Goal: Task Accomplishment & Management: Manage account settings

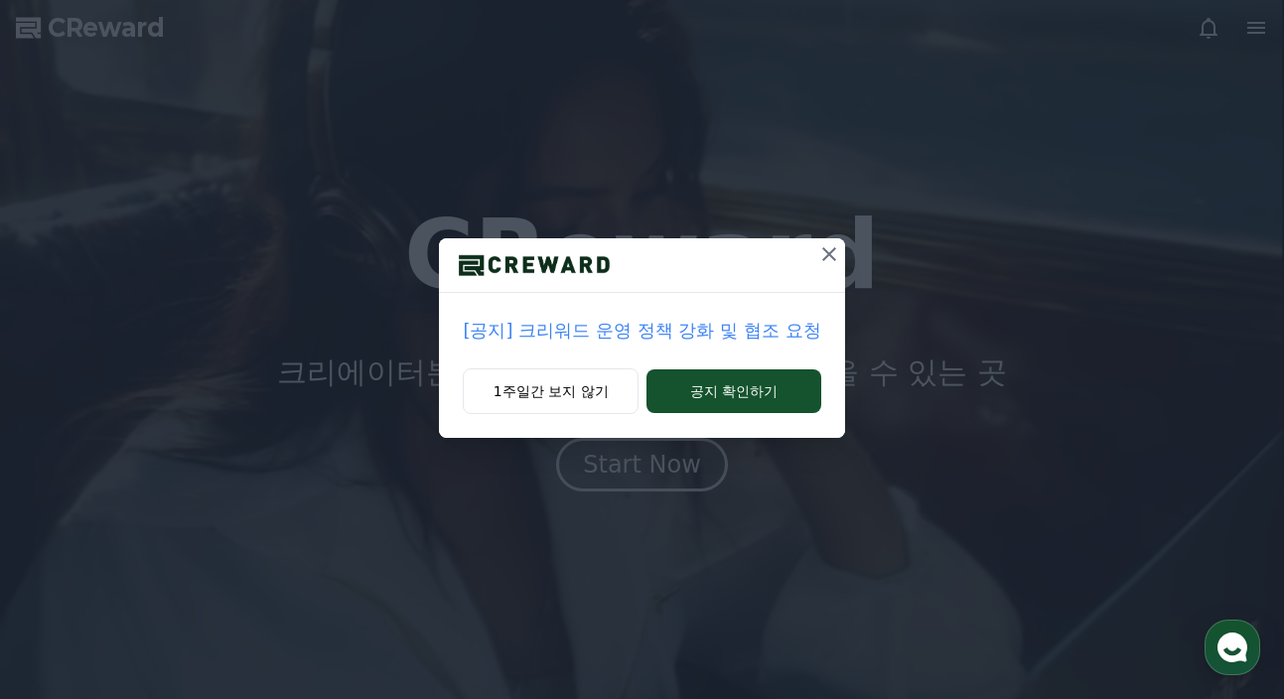
click at [736, 332] on p "[공지] 크리워드 운영 정책 강화 및 협조 요청" at bounding box center [642, 331] width 358 height 28
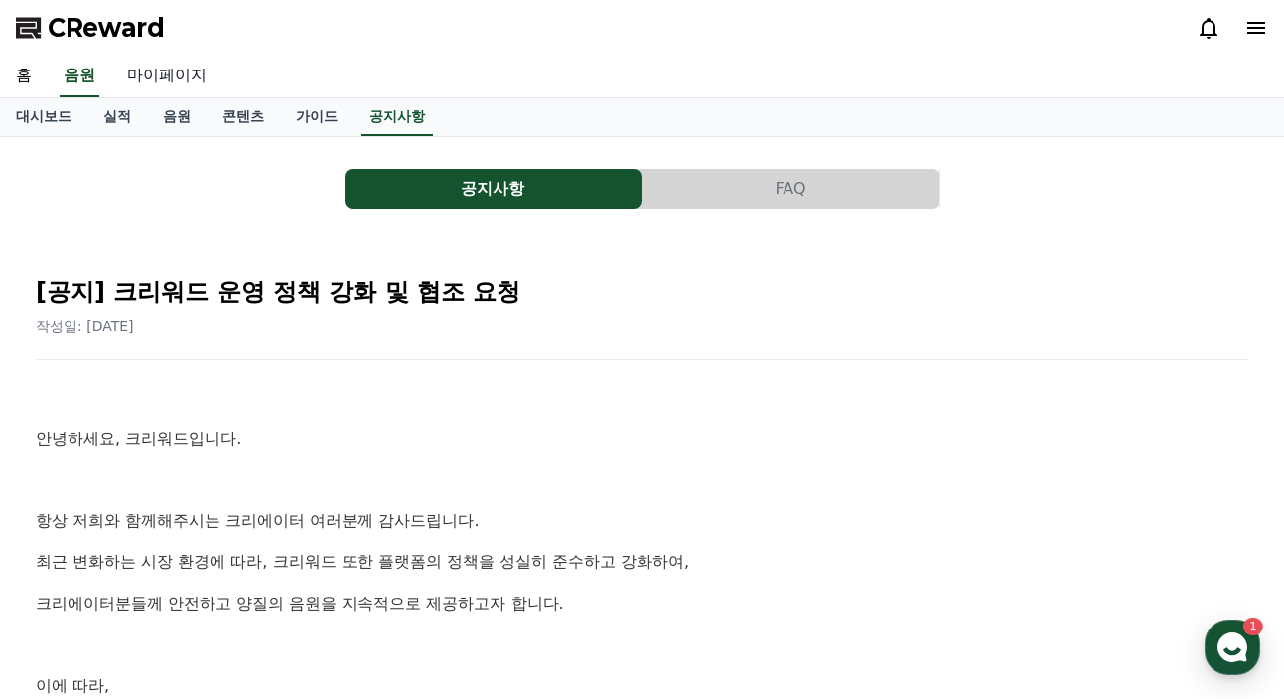
click at [164, 75] on link "마이페이지" at bounding box center [166, 77] width 111 height 42
select select "**********"
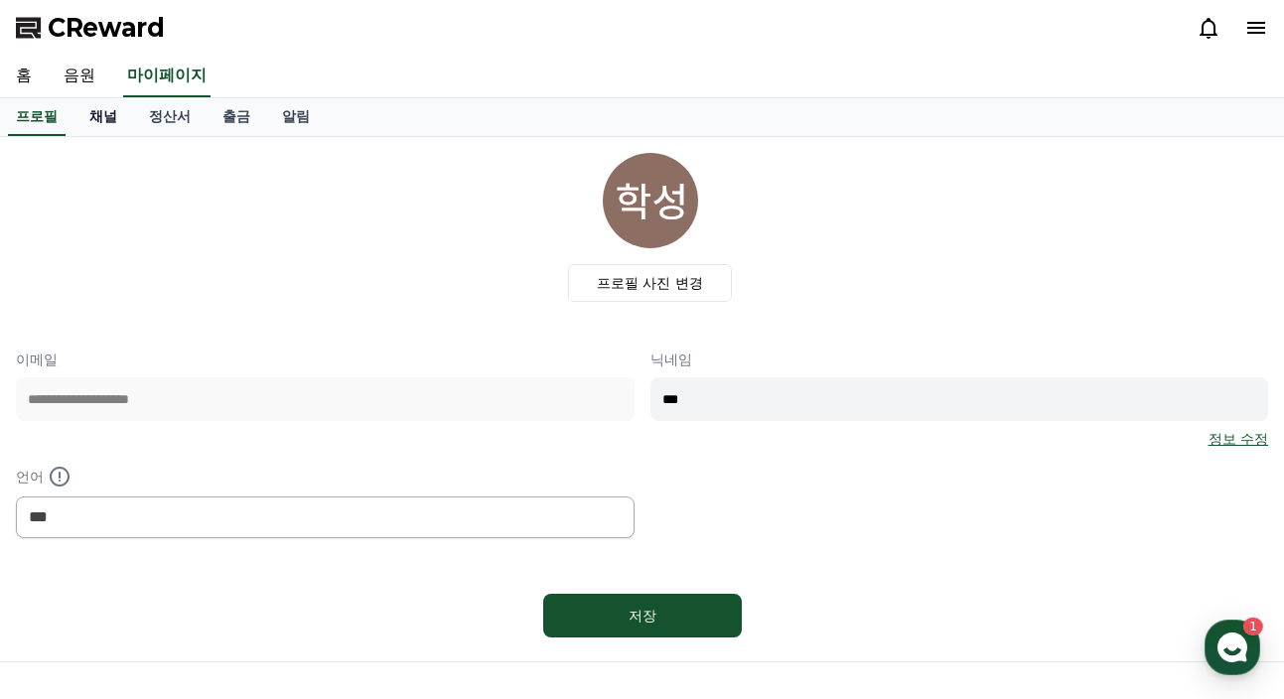
click at [96, 111] on link "채널" at bounding box center [103, 117] width 60 height 38
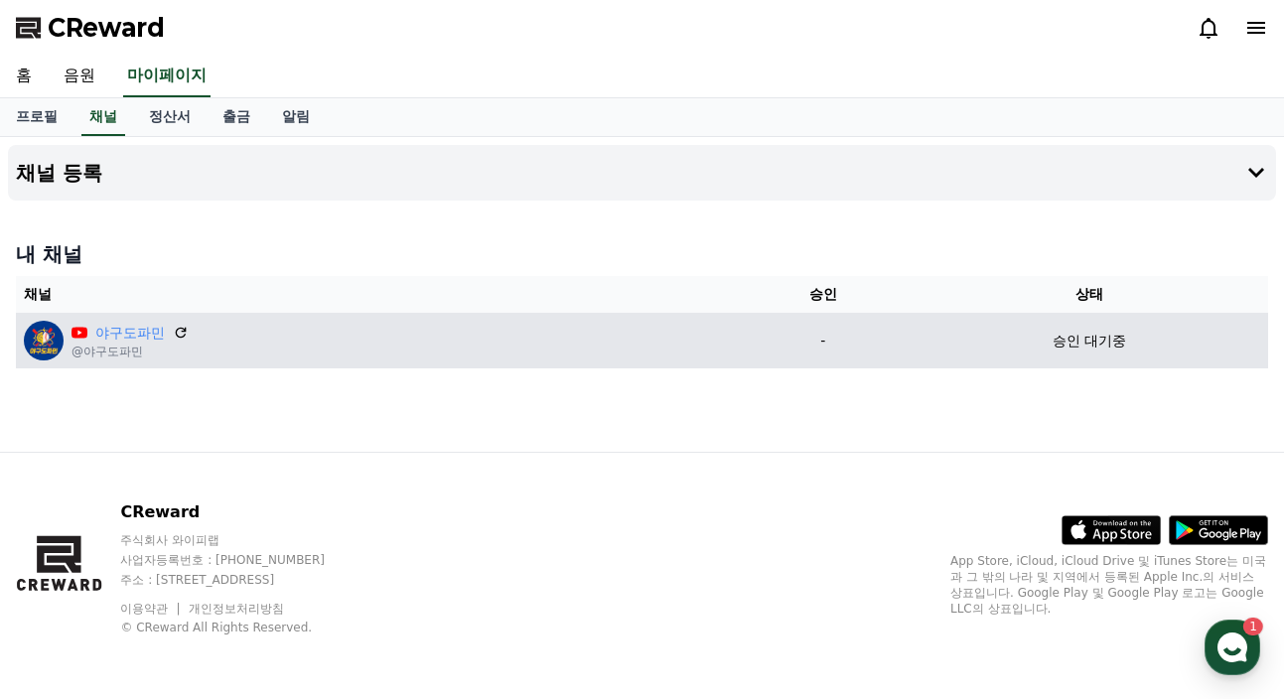
drag, startPoint x: 86, startPoint y: 348, endPoint x: 70, endPoint y: 341, distance: 18.3
click at [82, 346] on p "@야구도파민" at bounding box center [130, 352] width 117 height 16
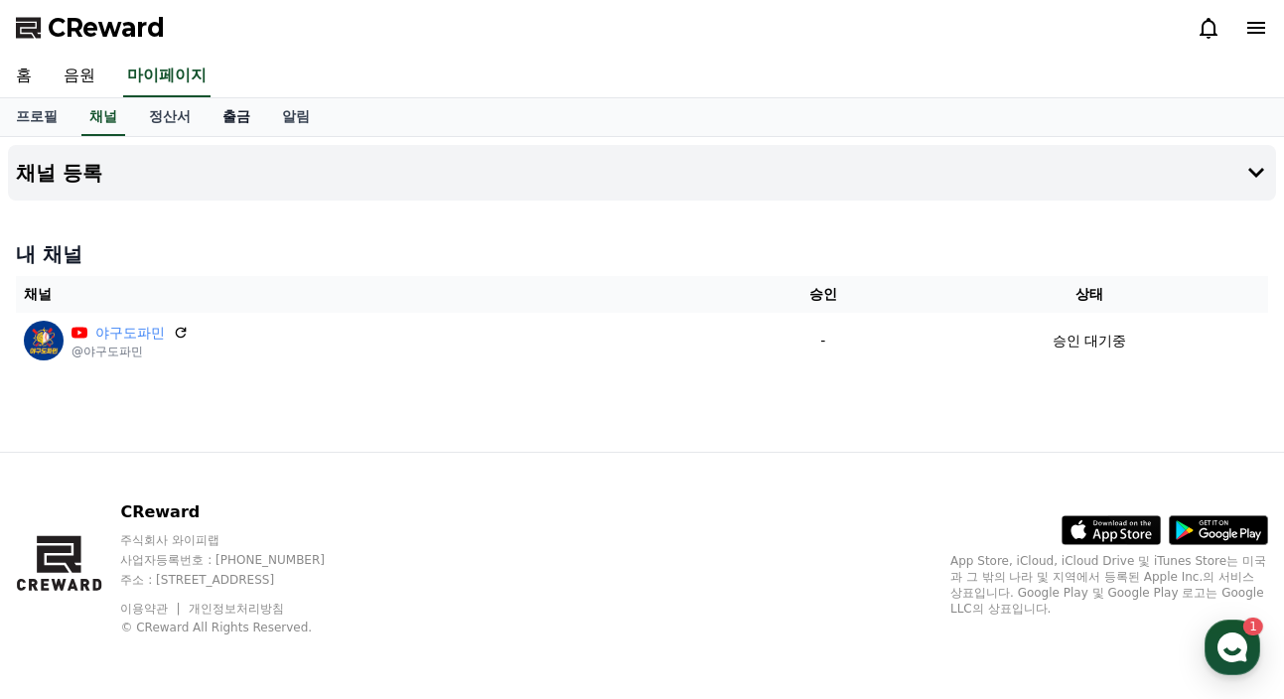
click at [234, 127] on link "출금" at bounding box center [237, 117] width 60 height 38
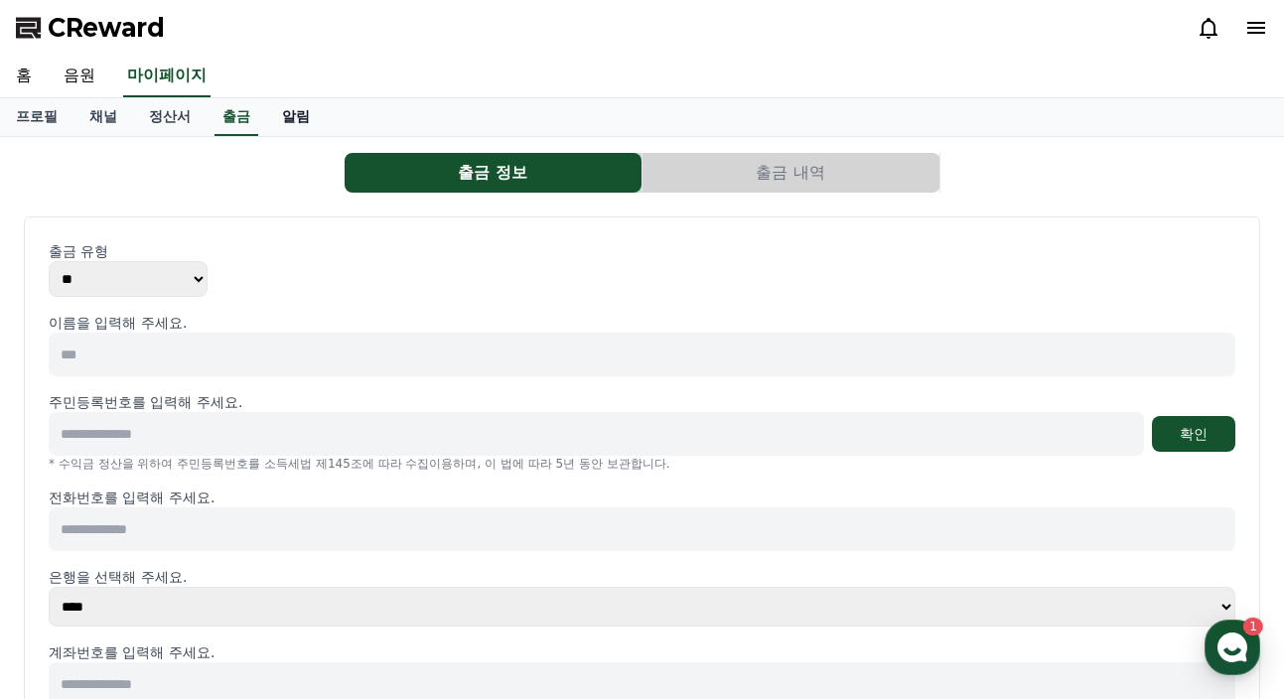
click at [293, 106] on link "알림" at bounding box center [296, 117] width 60 height 38
